Goal: Task Accomplishment & Management: Use online tool/utility

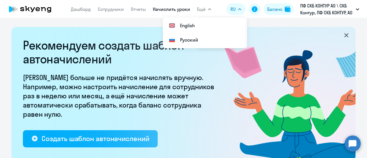
select select "10"
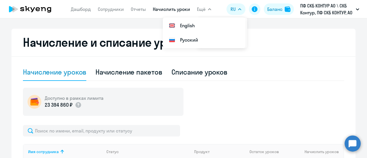
scroll to position [201, 0]
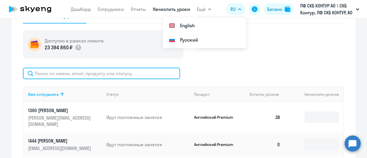
click at [50, 76] on input "text" at bounding box center [101, 73] width 157 height 11
paste input "44137"
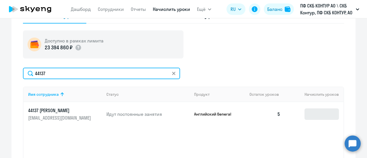
type input "44137"
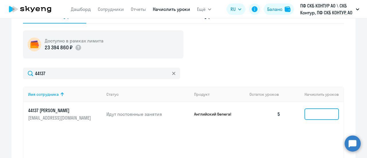
click at [314, 118] on input at bounding box center [322, 113] width 34 height 11
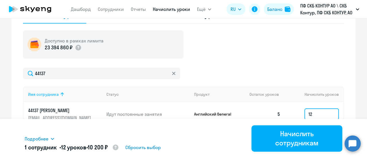
scroll to position [258, 0]
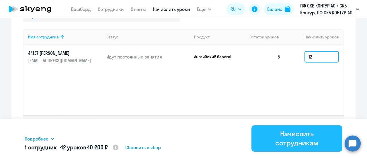
type input "12"
click at [304, 135] on div "Начислить сотрудникам" at bounding box center [297, 138] width 75 height 18
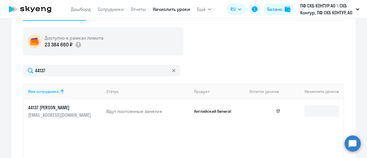
scroll to position [201, 0]
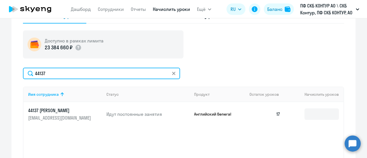
drag, startPoint x: 54, startPoint y: 77, endPoint x: 0, endPoint y: 85, distance: 54.2
click at [0, 84] on ng-component "Рекомендуем создать шаблон автоначислений Уроки больше не придётся начислять вр…" at bounding box center [183, 12] width 367 height 372
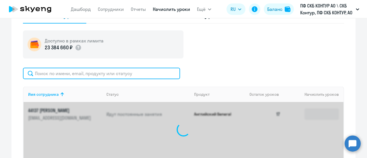
paste input "52605"
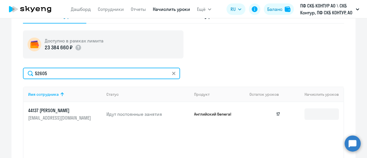
type input "52605"
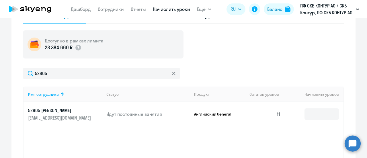
click at [63, 105] on td "52605 [PERSON_NAME] [EMAIL_ADDRESS][DOMAIN_NAME]" at bounding box center [63, 114] width 78 height 24
click at [65, 112] on p "52605 [PERSON_NAME]" at bounding box center [60, 110] width 64 height 6
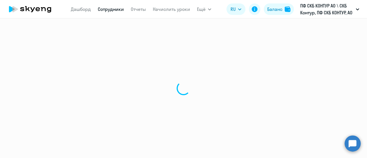
select select "english"
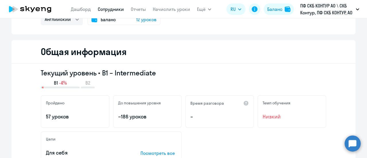
scroll to position [29, 0]
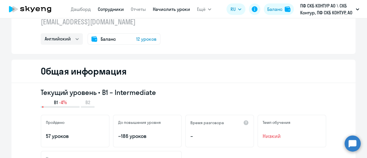
click at [168, 8] on app-menu-item-link "Начислить уроки" at bounding box center [171, 9] width 37 height 7
click at [169, 9] on link "Начислить уроки" at bounding box center [171, 9] width 37 height 6
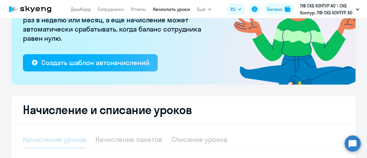
scroll to position [143, 0]
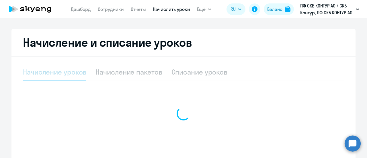
select select "10"
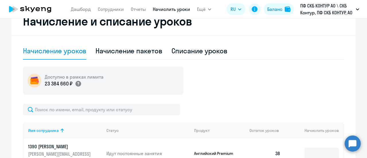
scroll to position [201, 0]
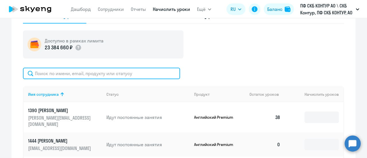
click at [75, 74] on input "text" at bounding box center [101, 73] width 157 height 11
paste input "52605"
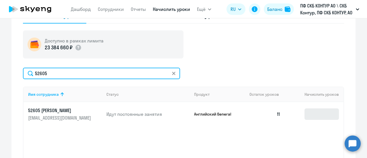
type input "52605"
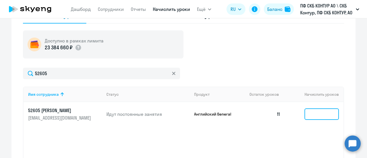
click at [326, 115] on input at bounding box center [322, 113] width 34 height 11
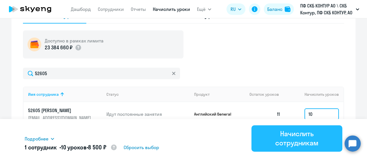
type input "10"
click at [307, 141] on div "Начислить сотрудникам" at bounding box center [297, 138] width 75 height 18
